Goal: Information Seeking & Learning: Learn about a topic

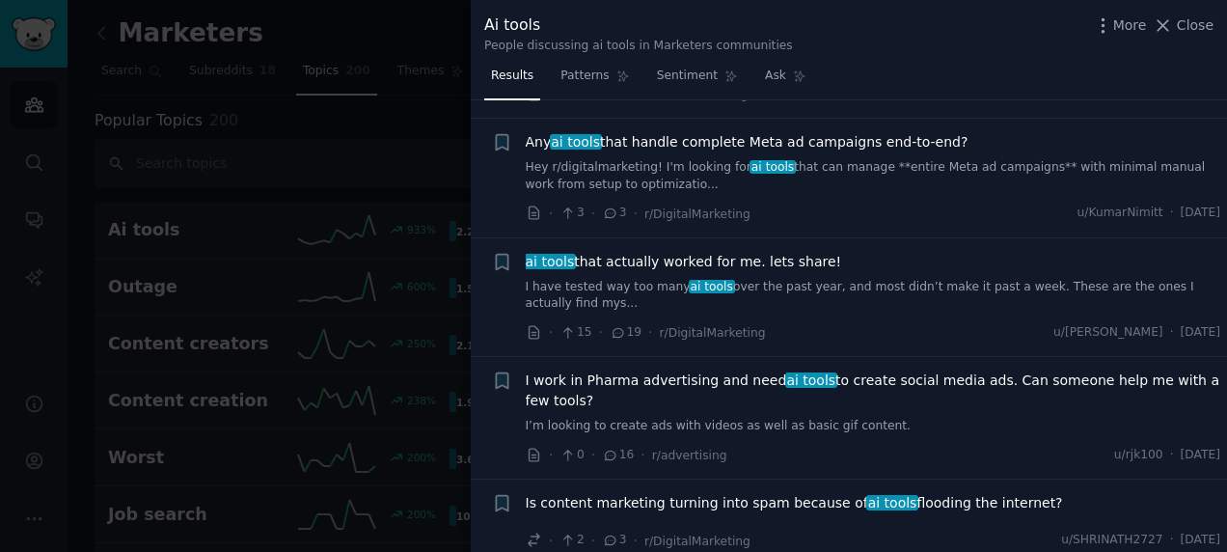
scroll to position [1061, 0]
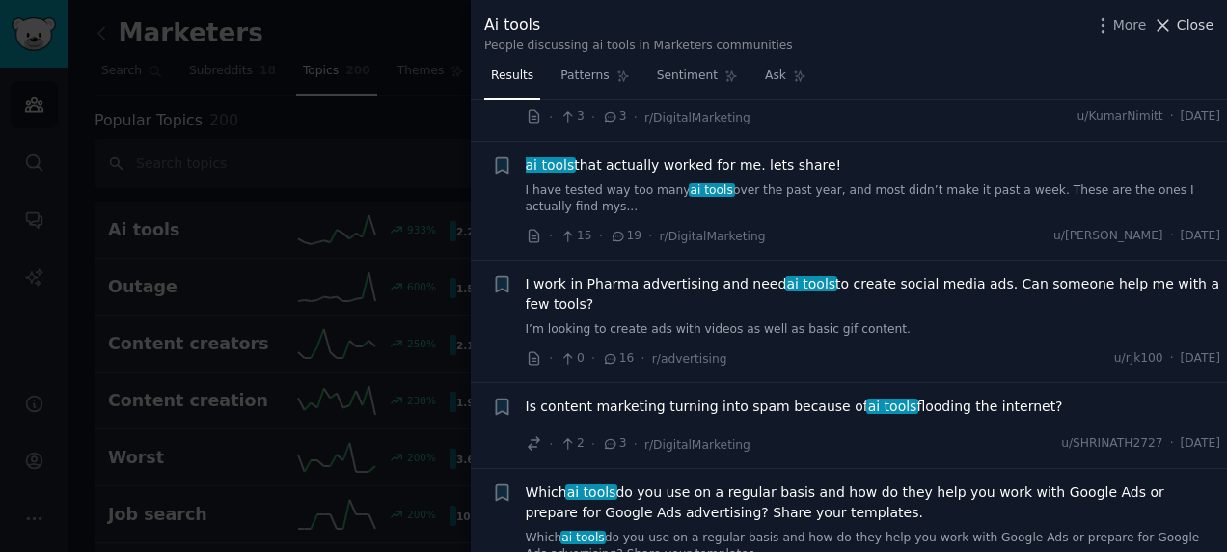
click at [1181, 35] on span "Close" at bounding box center [1195, 25] width 37 height 20
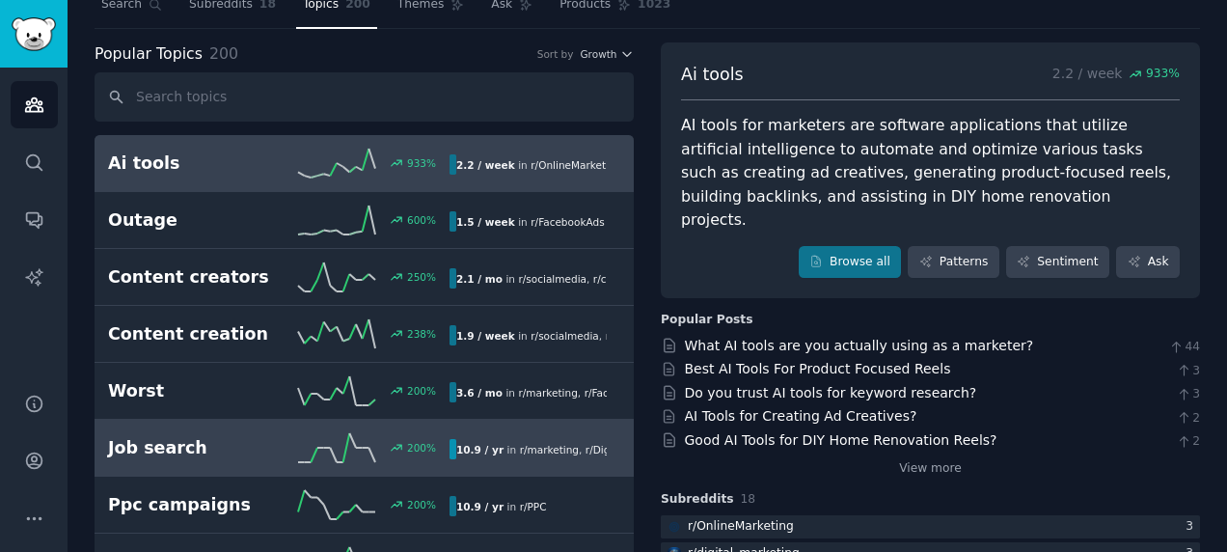
scroll to position [96, 0]
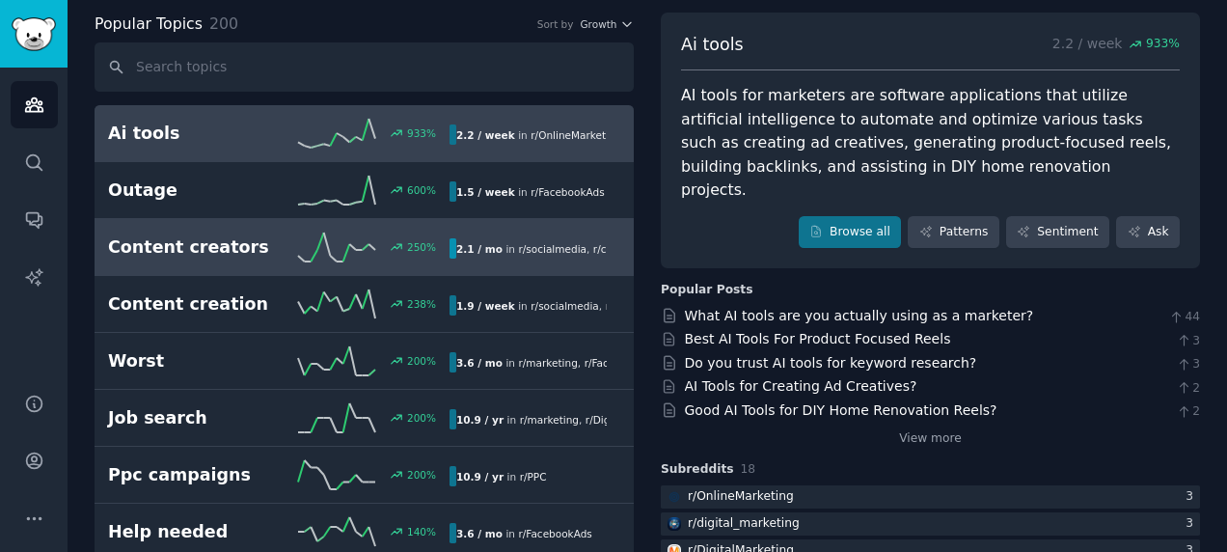
click at [463, 255] on div "2.1 / mo in r/ socialmedia , r/ content_marketing" at bounding box center [528, 248] width 157 height 20
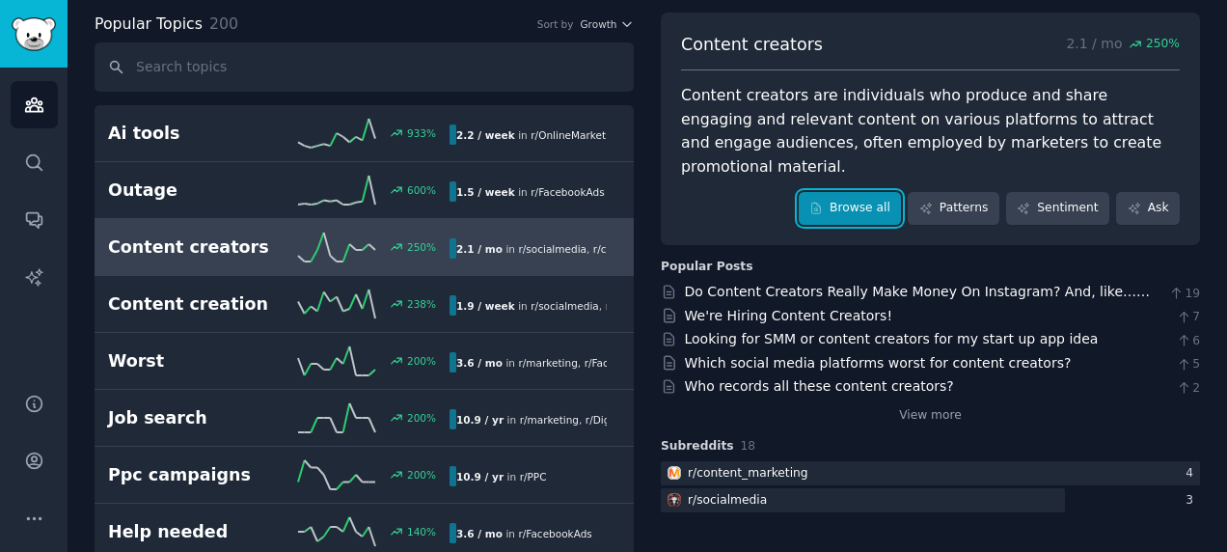
click at [871, 192] on link "Browse all" at bounding box center [850, 208] width 103 height 33
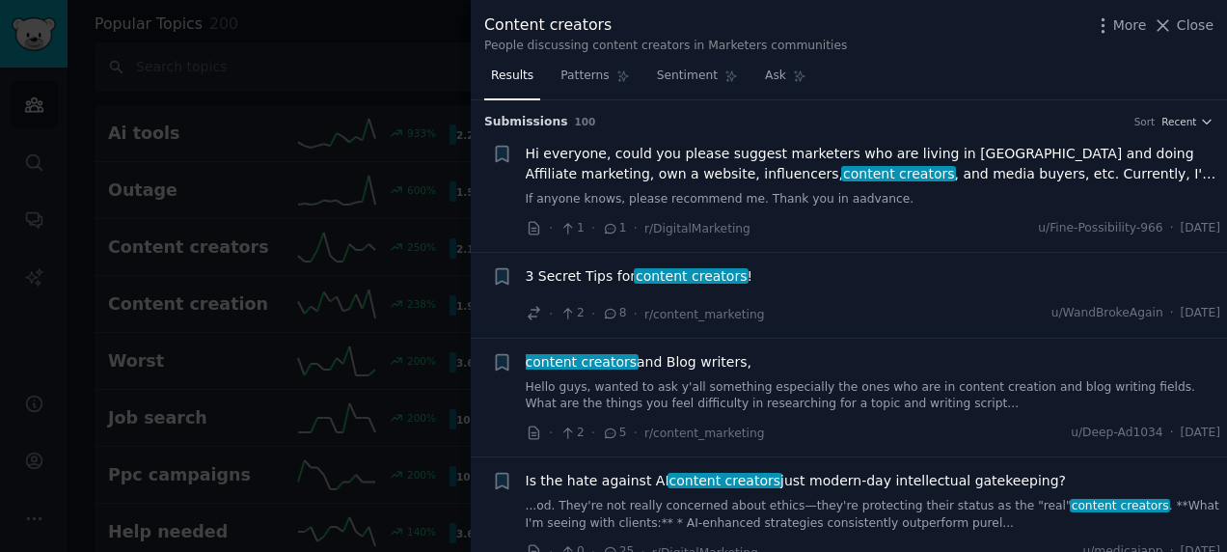
click at [193, 308] on div at bounding box center [613, 276] width 1227 height 552
